Goal: Task Accomplishment & Management: Use online tool/utility

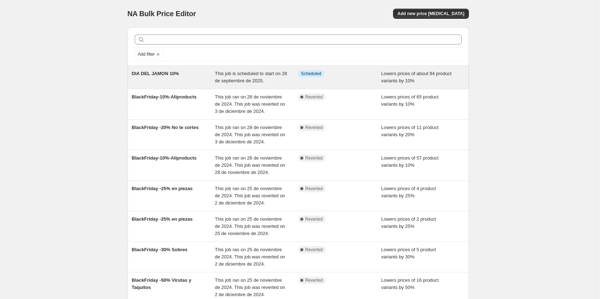
click at [287, 79] on div "This job is scheduled to start on 28 de septiembre de 2025." at bounding box center [256, 77] width 83 height 14
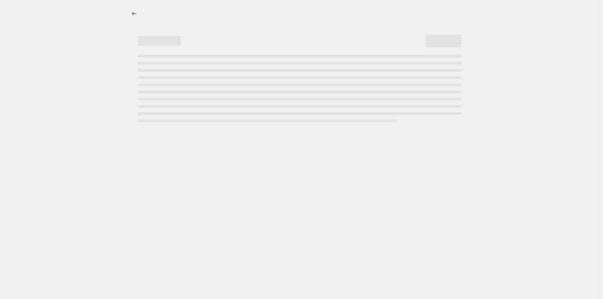
select select "percentage"
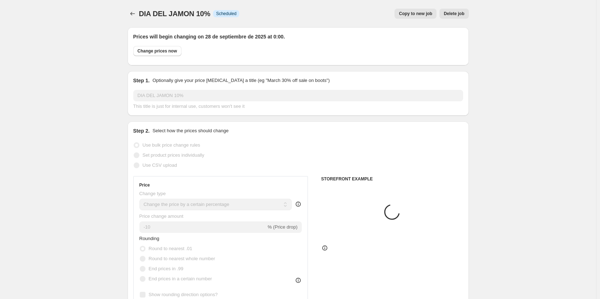
select select "collection"
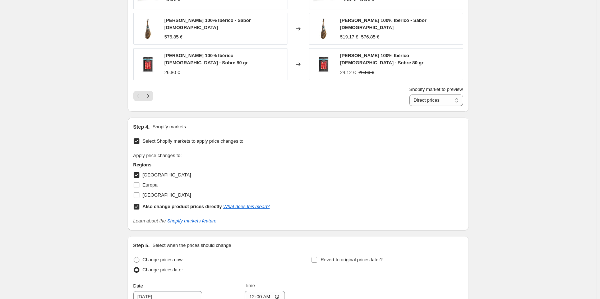
scroll to position [754, 0]
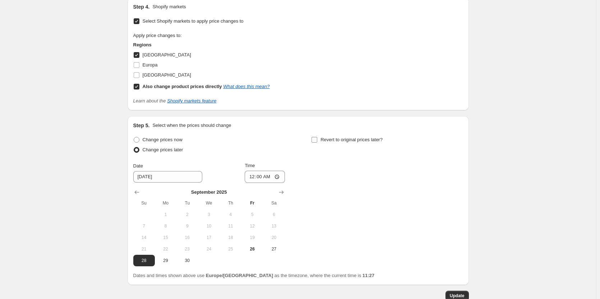
click at [315, 138] on input "Revert to original prices later?" at bounding box center [314, 140] width 6 height 6
checkbox input "true"
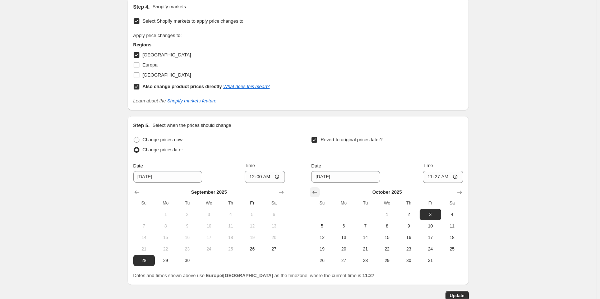
click at [317, 189] on icon "Show previous month, September 2025" at bounding box center [314, 192] width 7 height 7
click at [367, 257] on span "30" at bounding box center [365, 260] width 16 height 6
type input "[DATE]"
click at [443, 173] on input "11:27" at bounding box center [443, 177] width 40 height 12
type input "02:23"
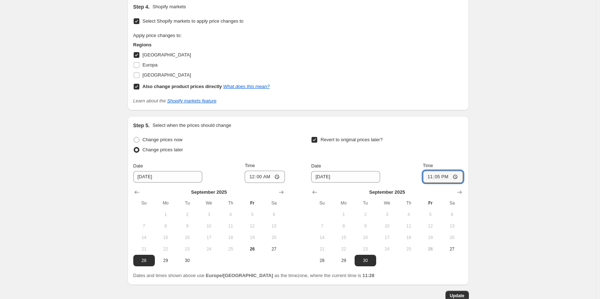
type input "23:59"
click at [446, 149] on div "Revert to original prices later?" at bounding box center [387, 146] width 152 height 22
click at [460, 293] on span "Update" at bounding box center [457, 296] width 15 height 6
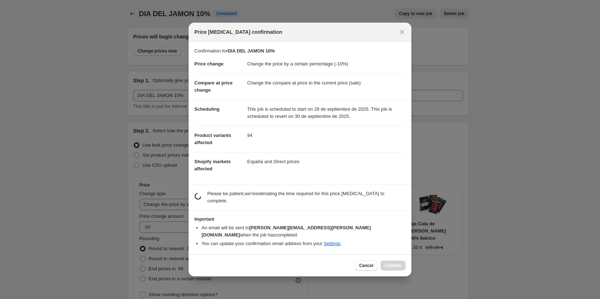
scroll to position [0, 0]
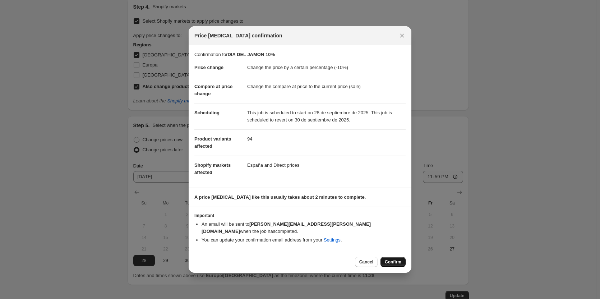
click at [394, 259] on span "Confirm" at bounding box center [393, 262] width 17 height 6
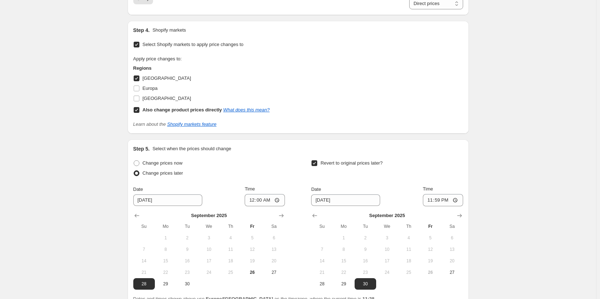
scroll to position [731, 0]
